Goal: Task Accomplishment & Management: Complete application form

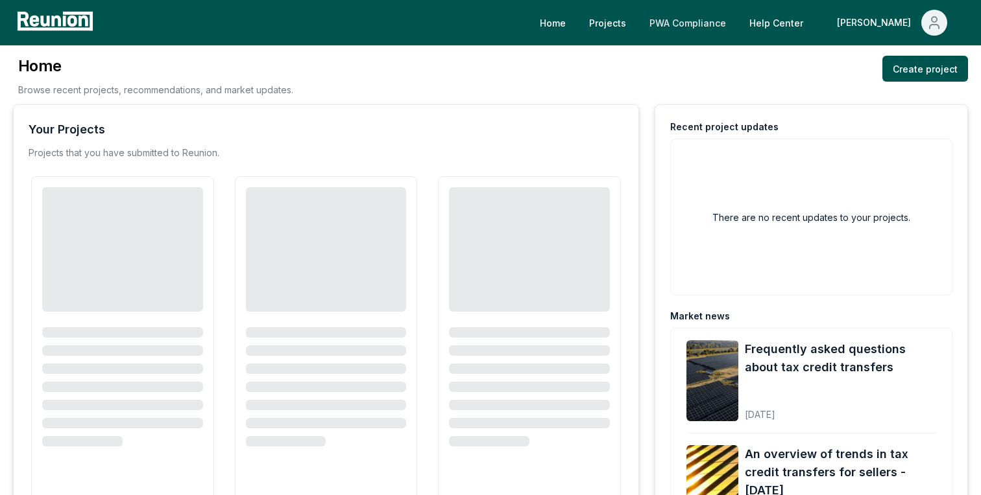
click at [731, 25] on link "PWA Compliance" at bounding box center [687, 23] width 97 height 26
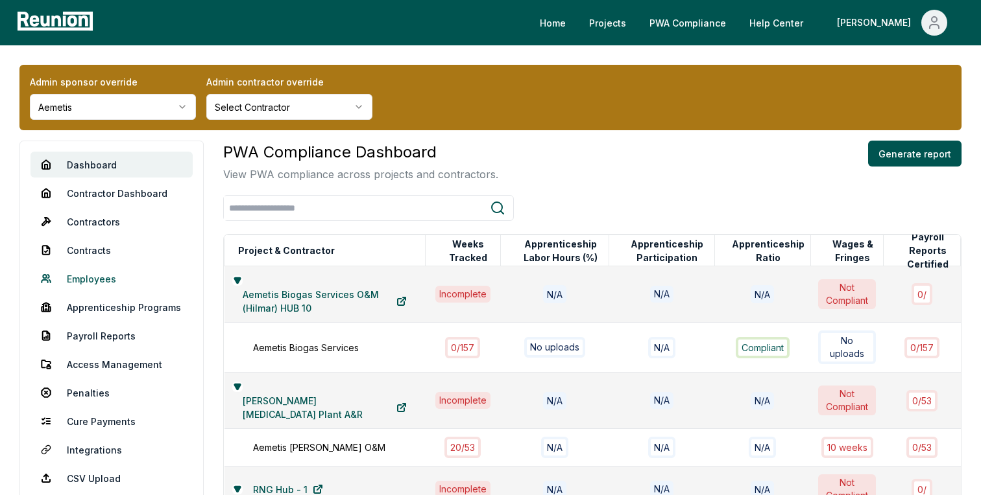
click at [108, 283] on link "Employees" at bounding box center [111, 279] width 162 height 26
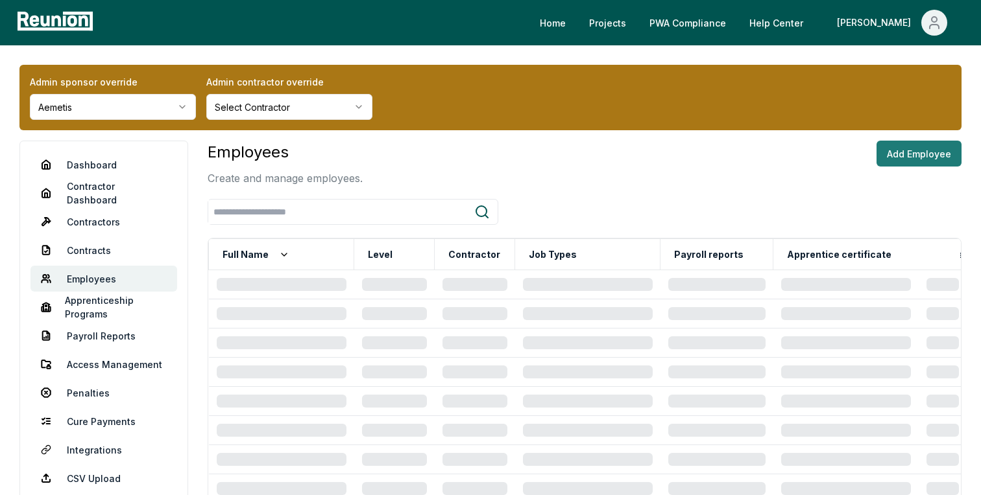
click at [934, 150] on button "Add Employee" at bounding box center [918, 154] width 85 height 26
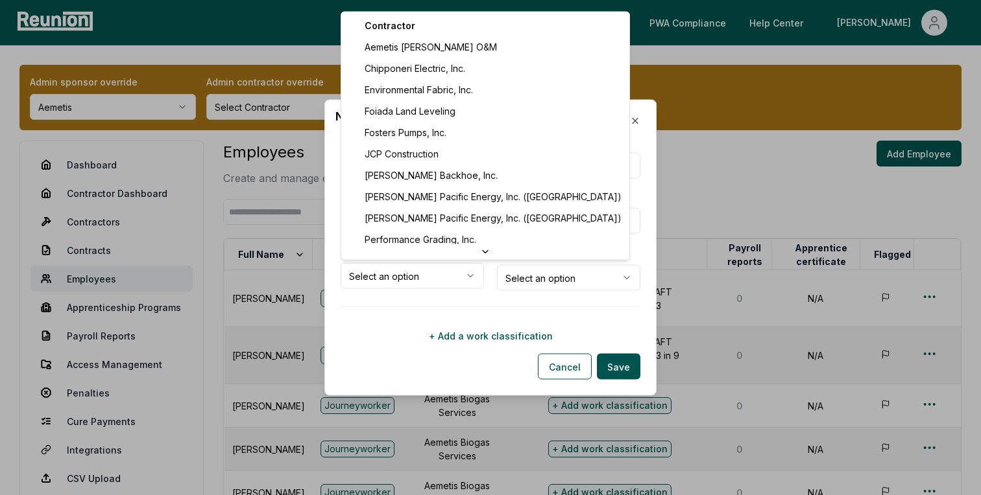
select select "**********"
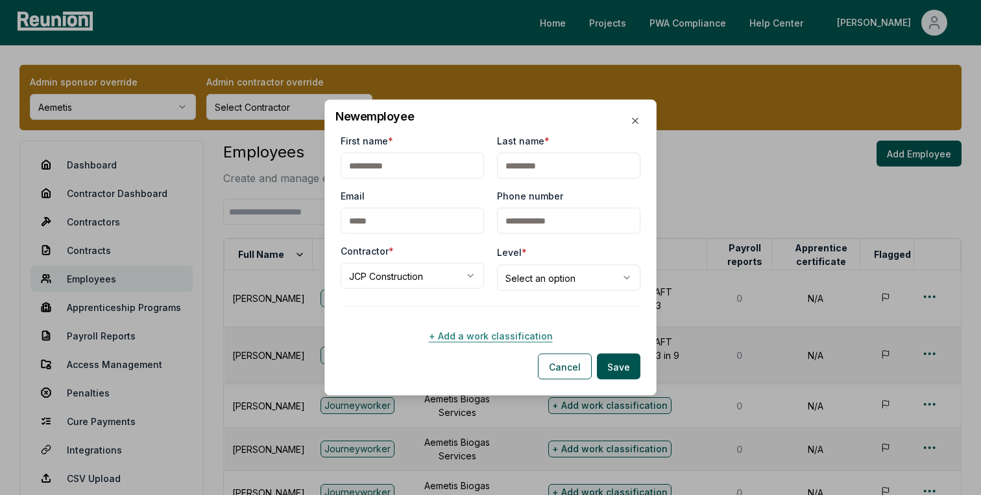
click at [460, 343] on button "+ Add a work classification" at bounding box center [490, 336] width 300 height 26
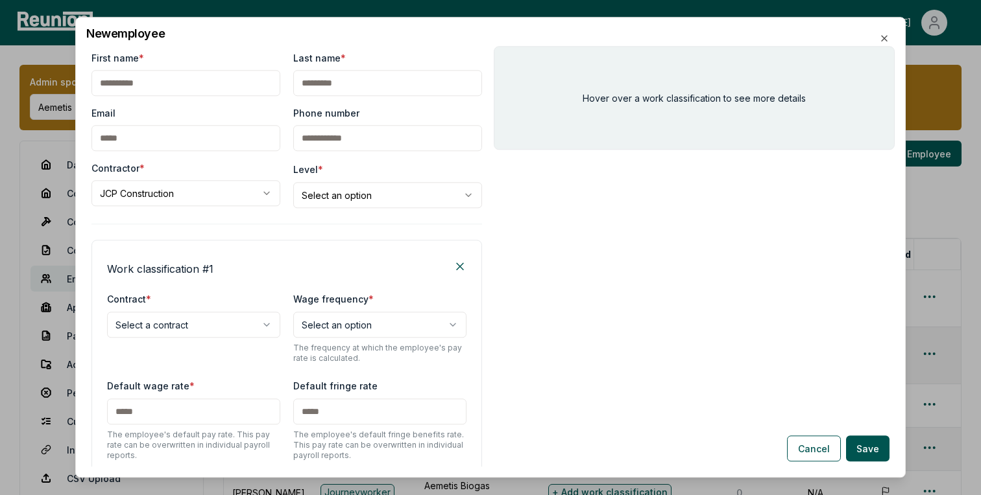
scroll to position [234, 0]
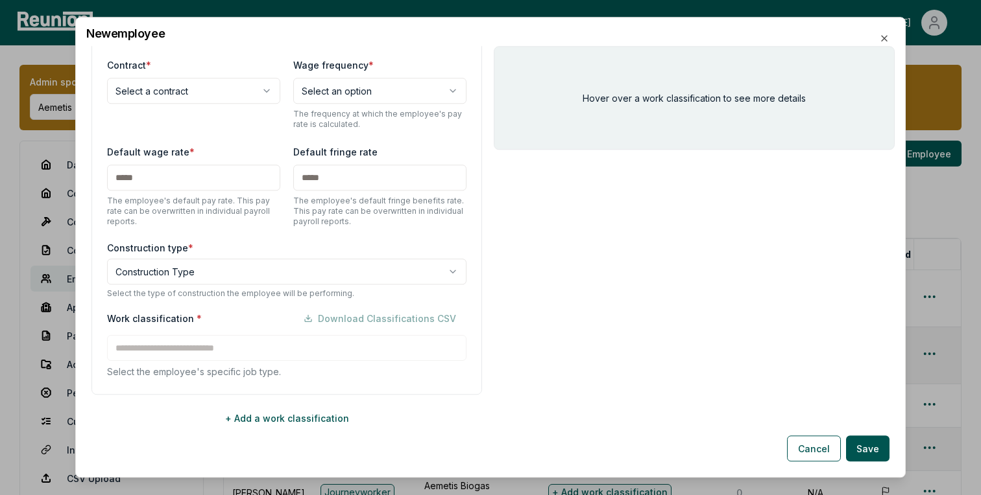
click at [214, 102] on body "Please visit us on your desktop We're working on making our marketplace mobile-…" at bounding box center [490, 474] width 981 height 949
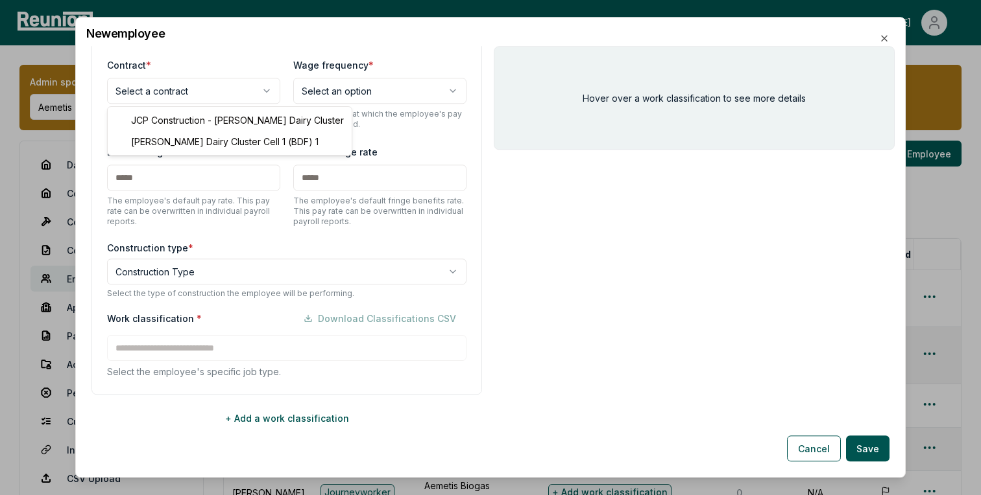
select select "**********"
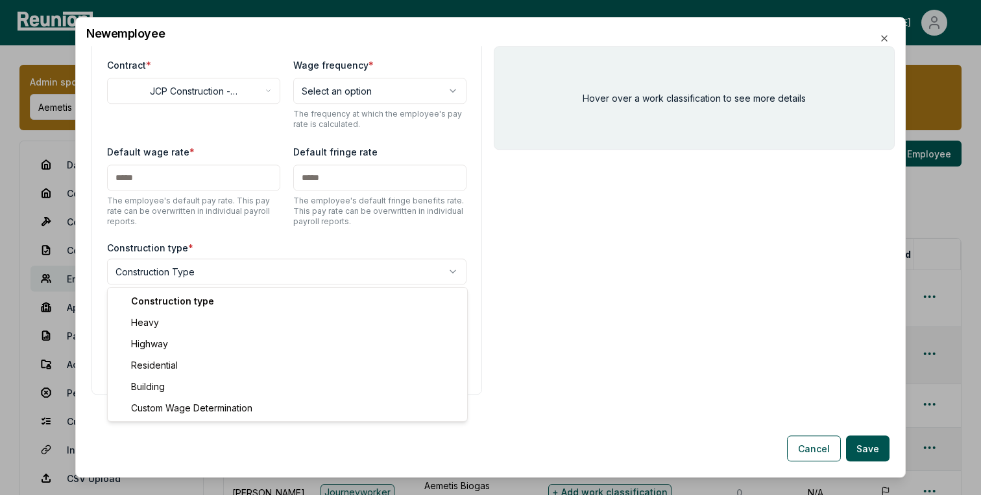
click at [212, 275] on body "Please visit us on your desktop We're working on making our marketplace mobile-…" at bounding box center [490, 474] width 981 height 949
select select "*****"
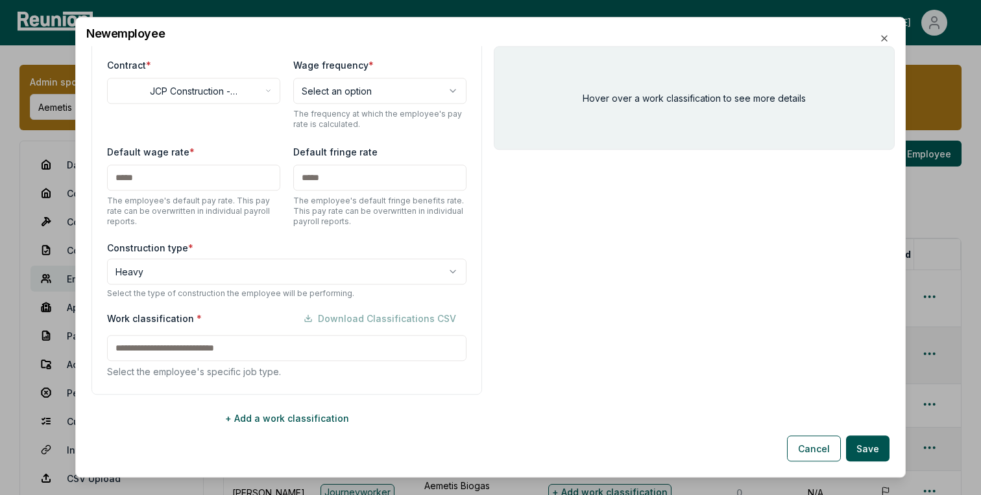
click at [200, 346] on div "Work classification * Download Classifications CSV Select the employee's specif…" at bounding box center [286, 341] width 359 height 73
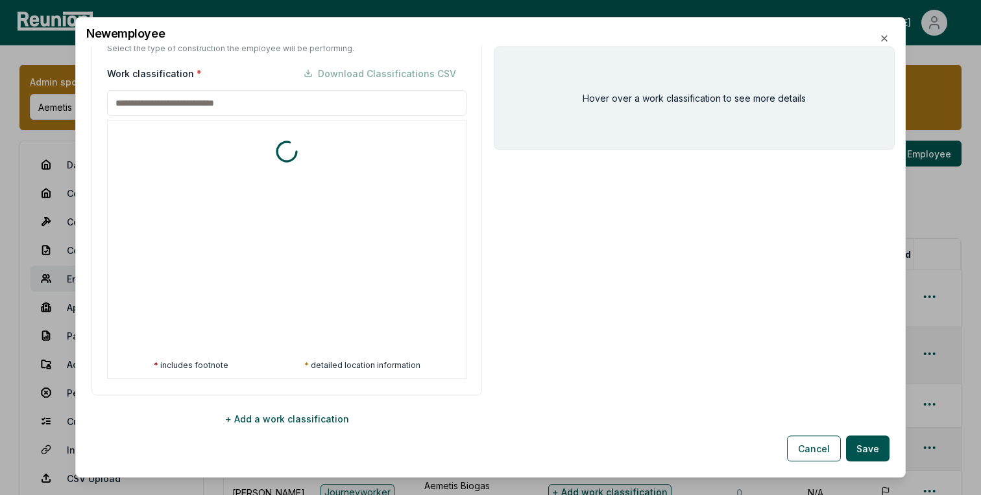
scroll to position [480, 0]
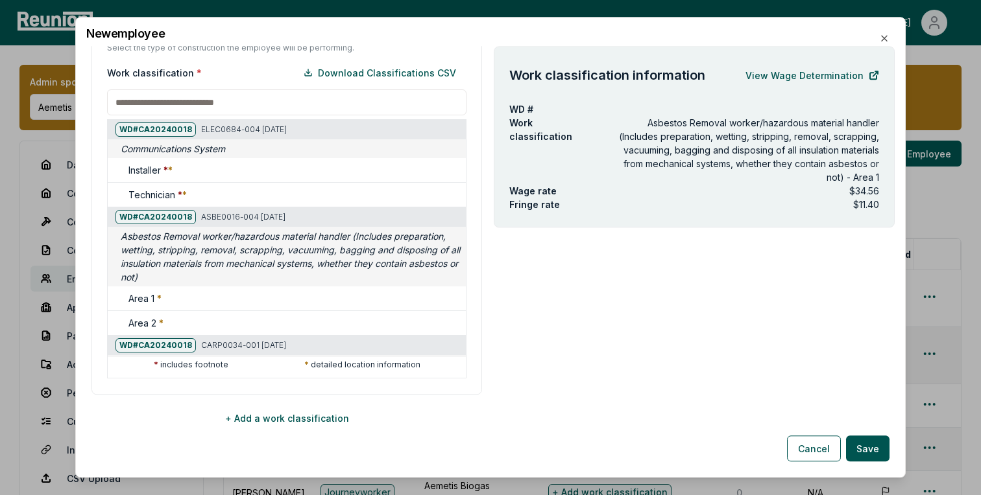
drag, startPoint x: 354, startPoint y: 294, endPoint x: 354, endPoint y: 279, distance: 14.9
click at [354, 283] on div "WD# CA20240018 ELEC0684-004 [DATE] Communications System Installer * * Technici…" at bounding box center [287, 240] width 358 height 240
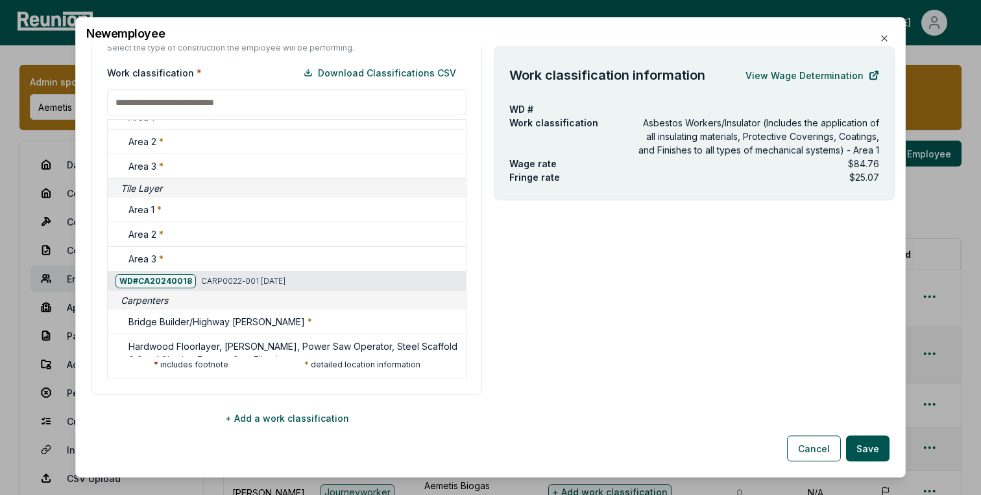
scroll to position [1632, 0]
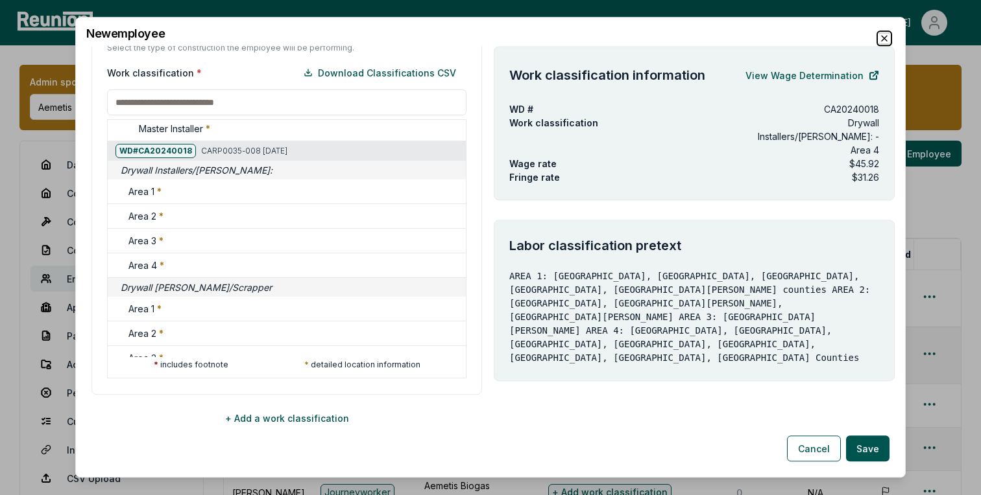
click at [885, 39] on icon "button" at bounding box center [883, 38] width 5 height 5
